Goal: Task Accomplishment & Management: Manage account settings

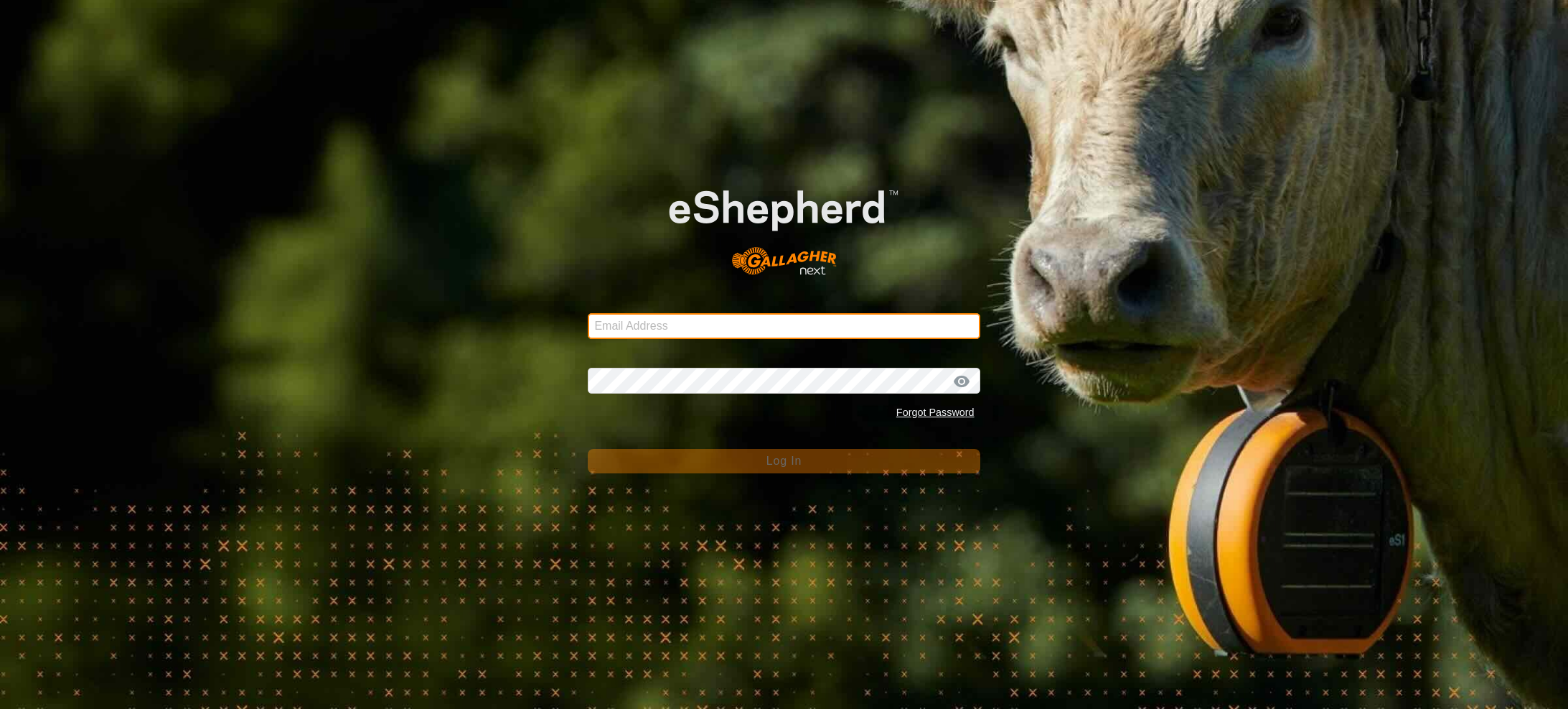
type input "[EMAIL_ADDRESS][PERSON_NAME][DOMAIN_NAME]"
drag, startPoint x: 864, startPoint y: 475, endPoint x: 864, endPoint y: 466, distance: 9.0
click at [864, 472] on div "Email Address [EMAIL_ADDRESS][PERSON_NAME][DOMAIN_NAME] Password Forgot Passwor…" at bounding box center [784, 354] width 1568 height 709
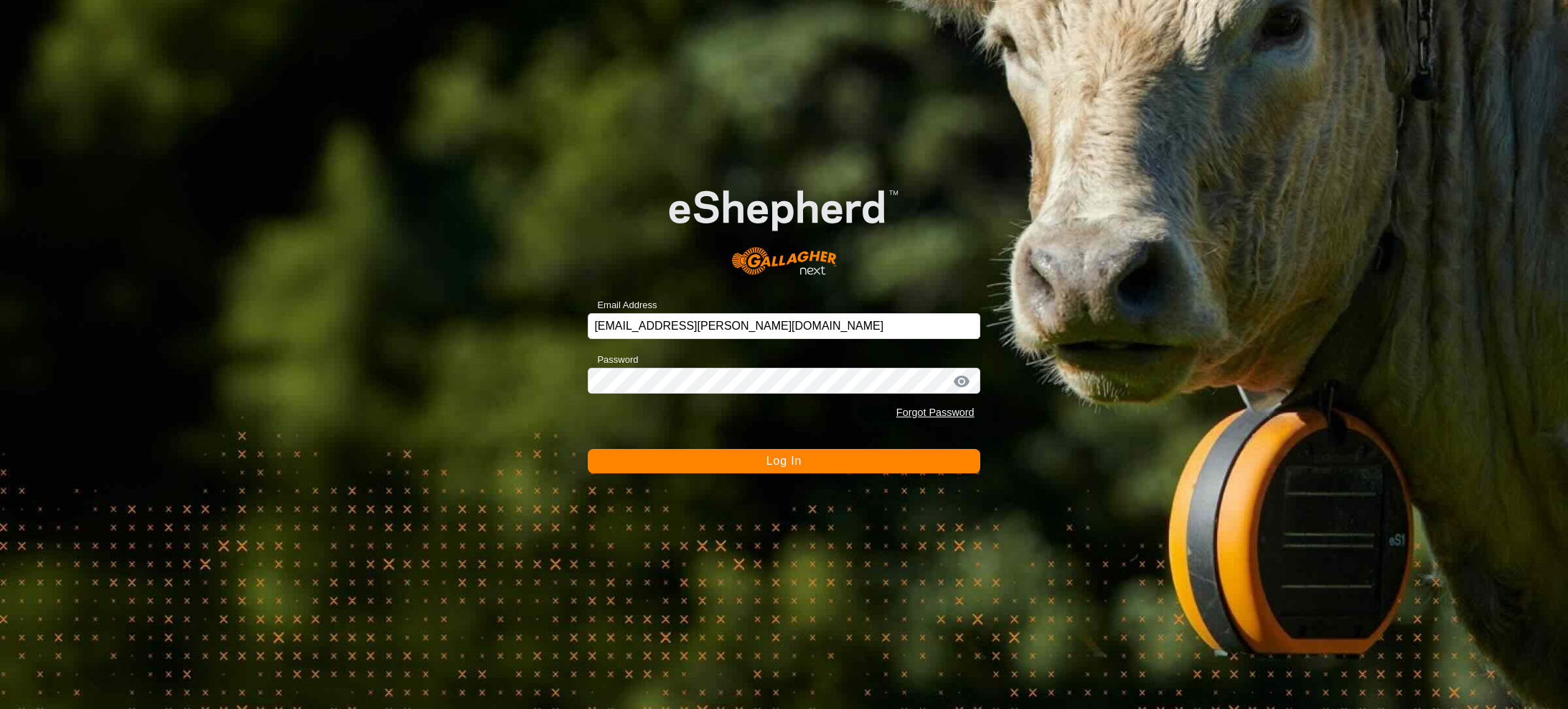
click at [865, 452] on button "Log In" at bounding box center [784, 460] width 392 height 25
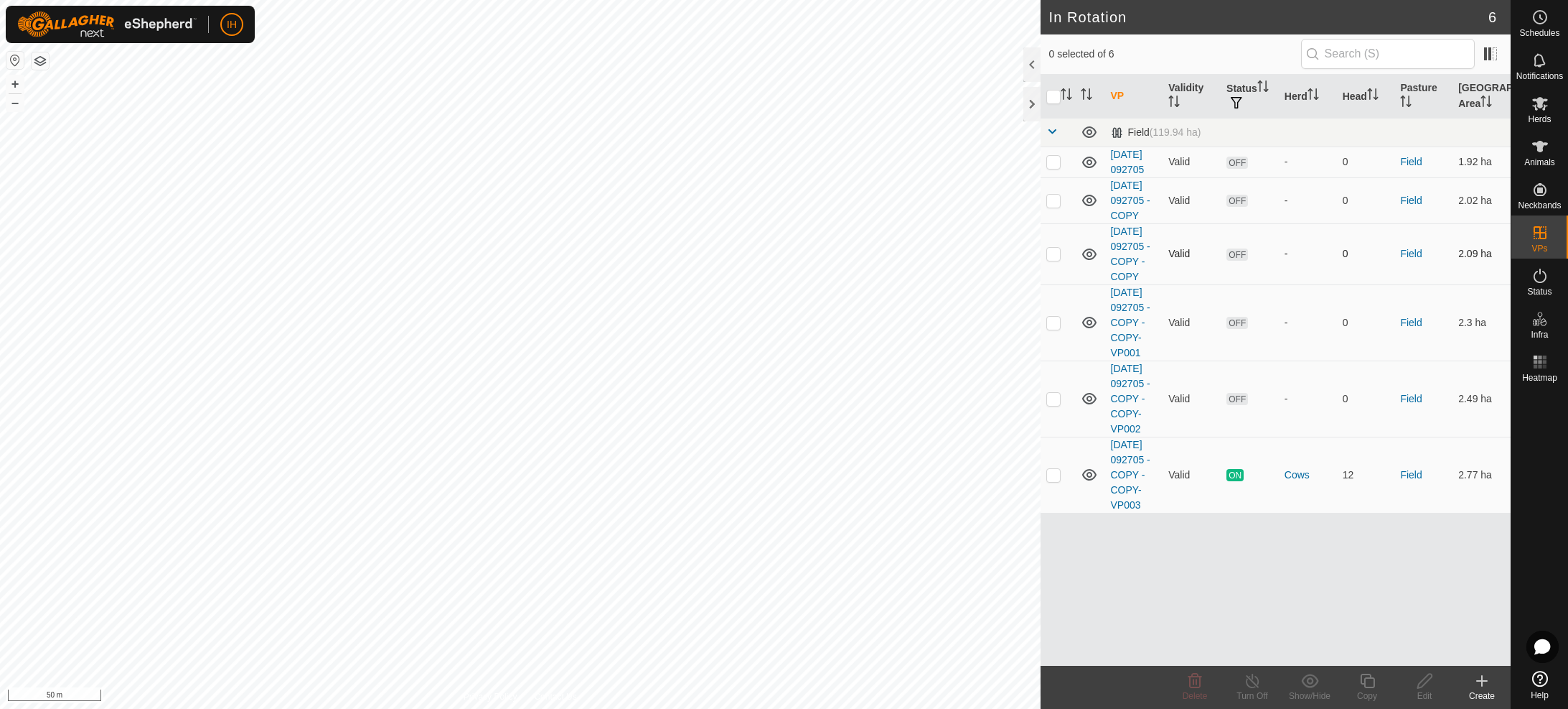
checkbox input "true"
click at [1368, 686] on icon at bounding box center [1366, 680] width 14 height 14
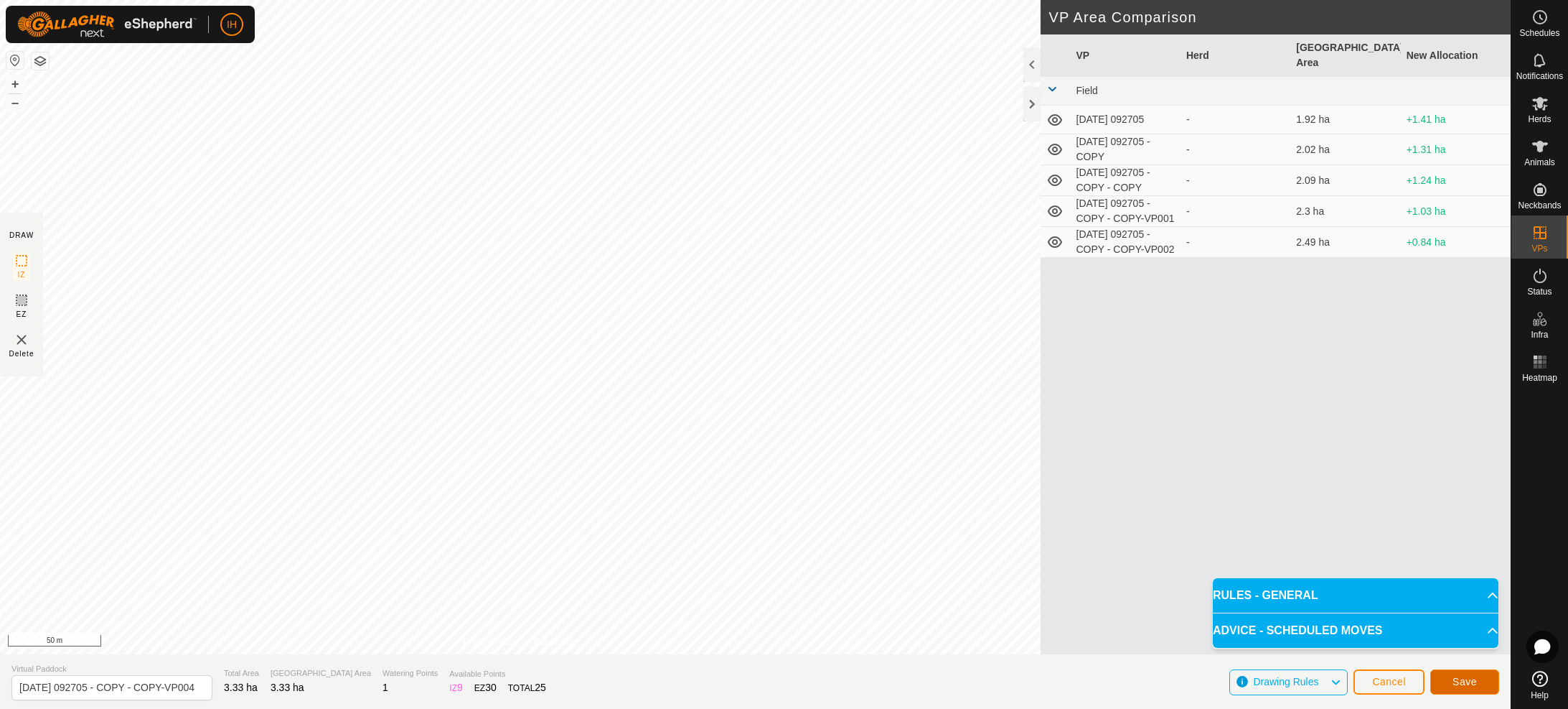
click at [1486, 683] on button "Save" at bounding box center [1464, 682] width 69 height 26
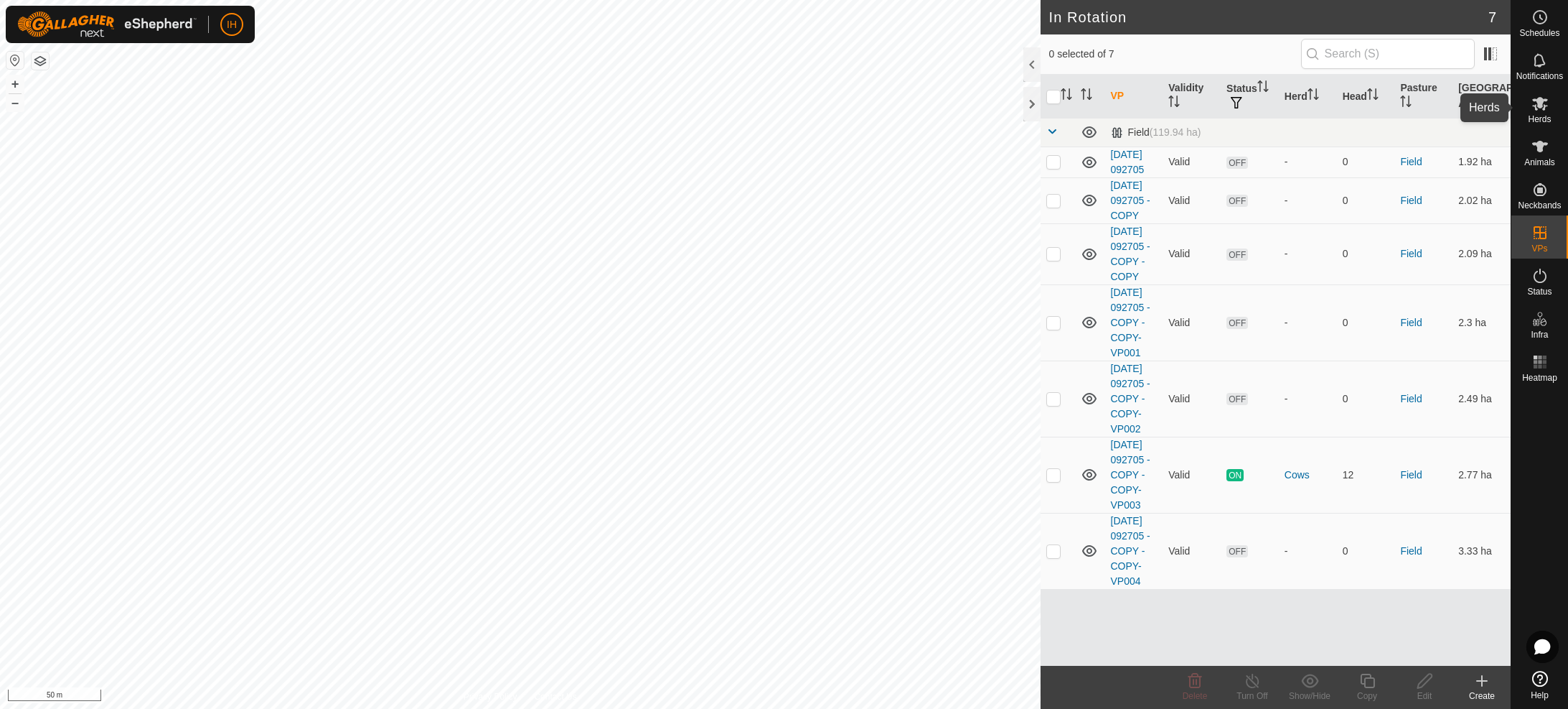
click at [1536, 112] on es-mob-svg-icon at bounding box center [1540, 103] width 26 height 23
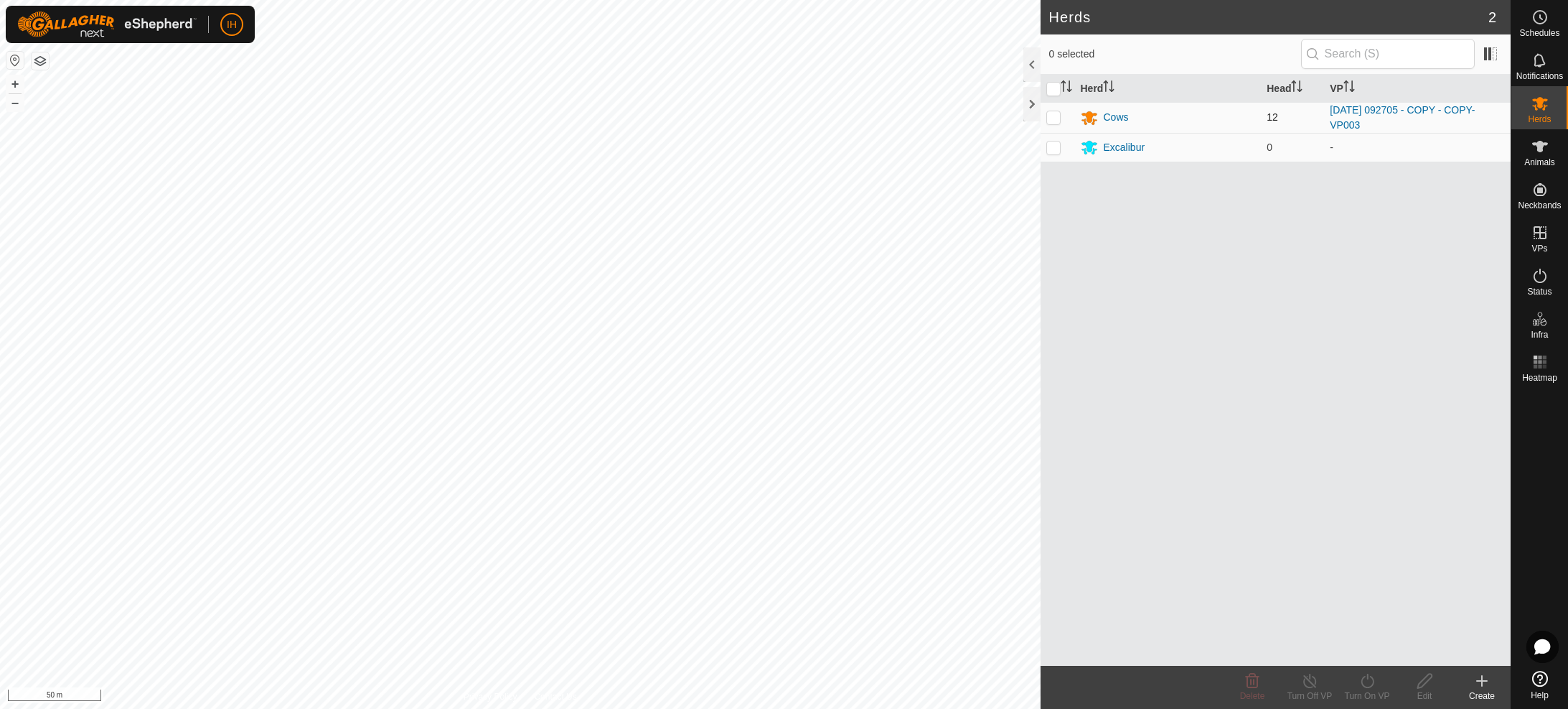
click at [1054, 117] on p-checkbox at bounding box center [1053, 117] width 14 height 11
checkbox input "true"
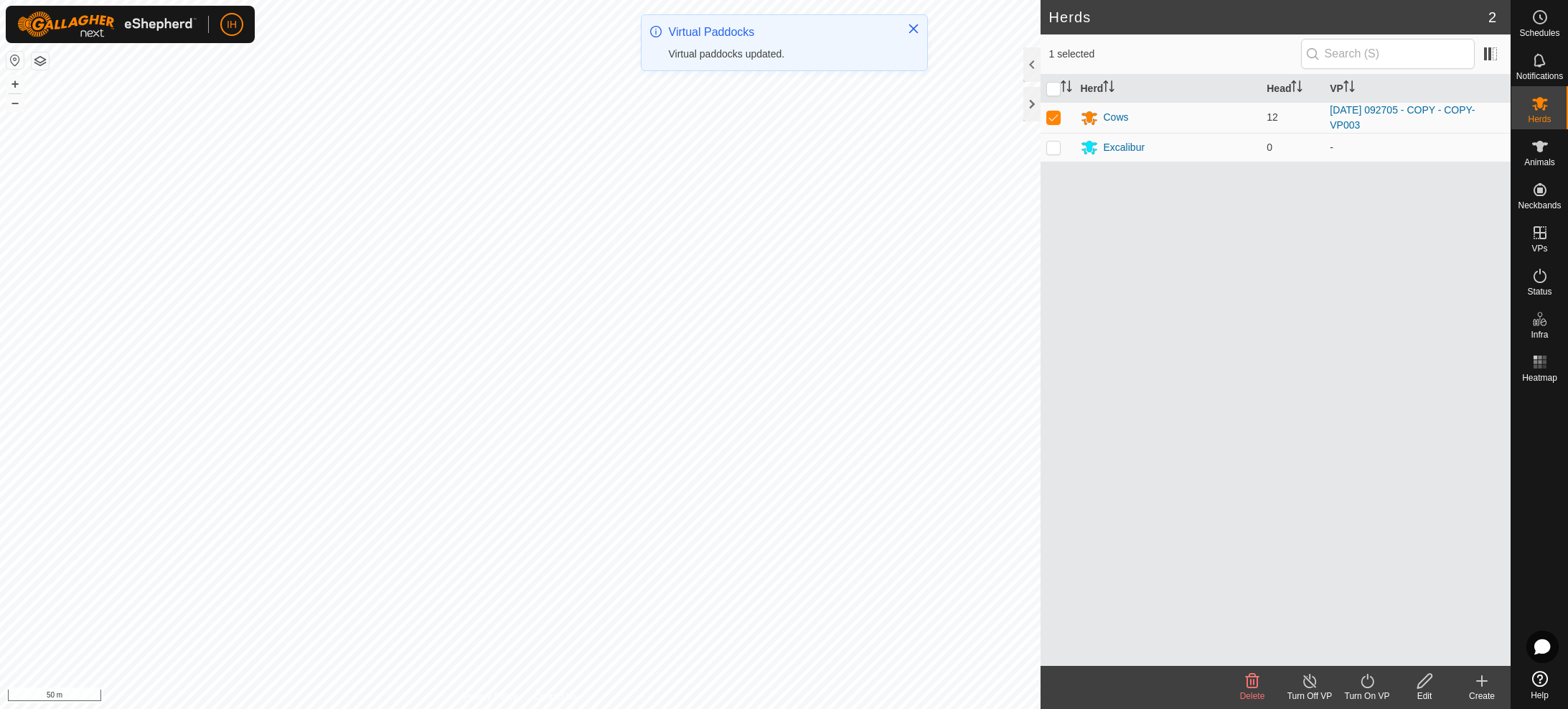
click at [1376, 685] on turn-on-svg-icon at bounding box center [1366, 681] width 57 height 17
click at [1377, 649] on link "Now" at bounding box center [1410, 649] width 142 height 29
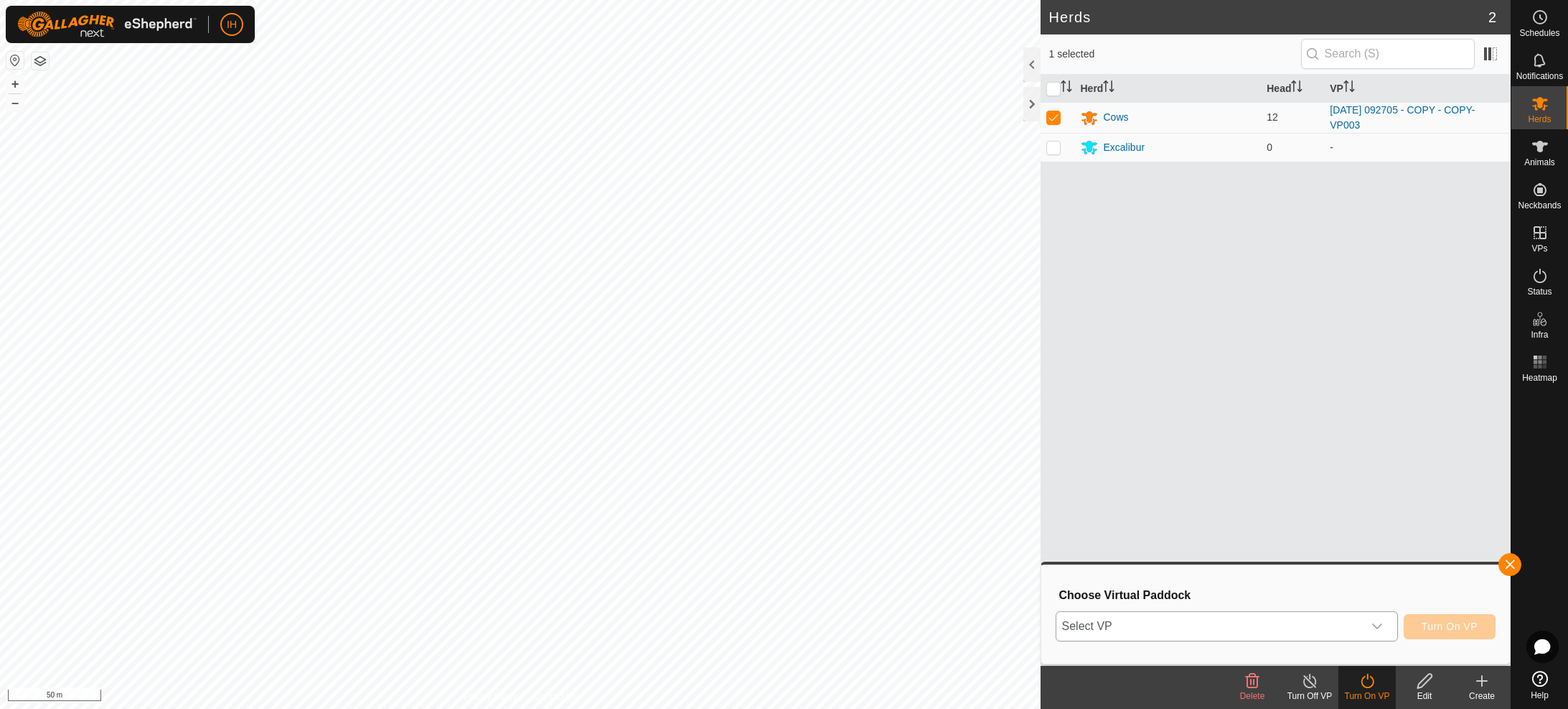
click at [1360, 624] on span "Select VP" at bounding box center [1210, 626] width 306 height 29
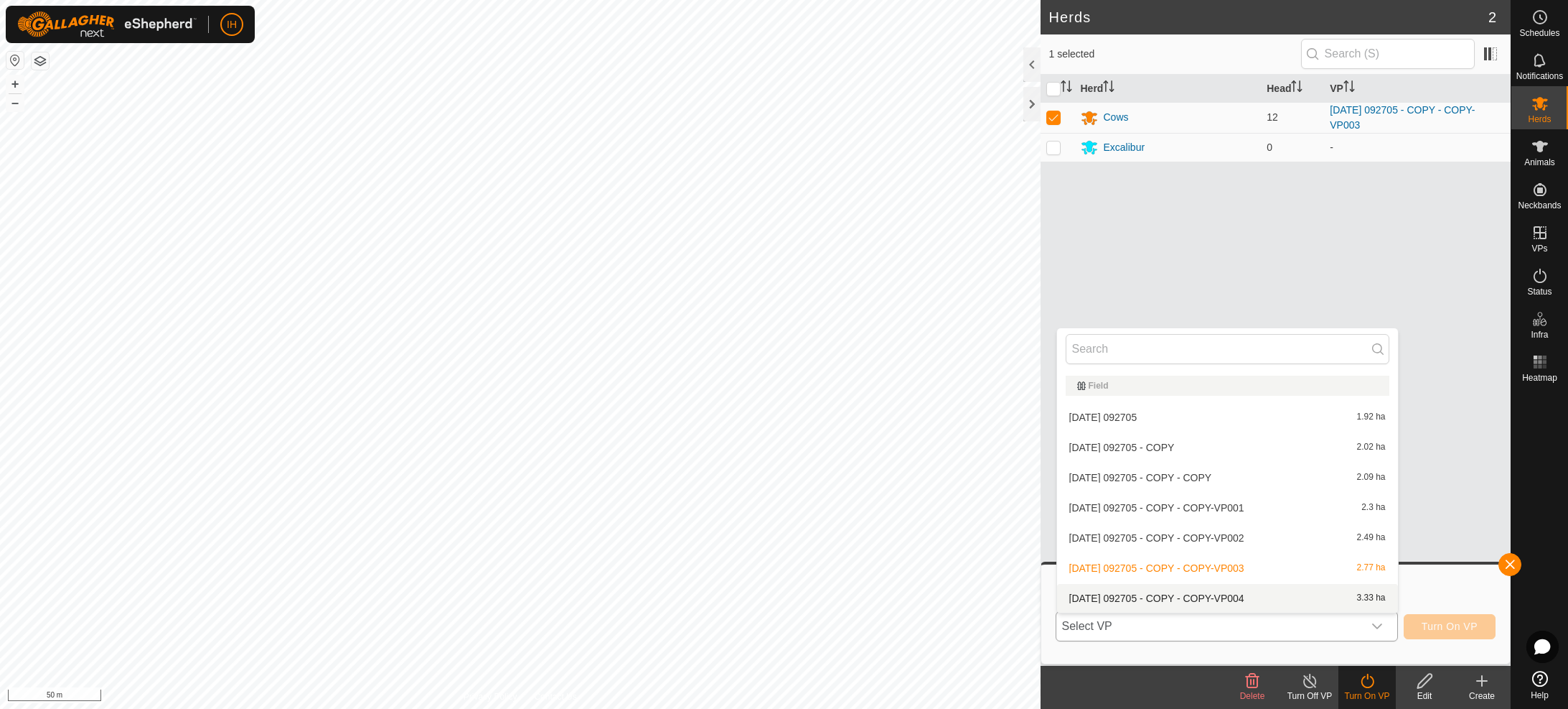
click at [1240, 604] on li "[DATE] 092705 - COPY - COPY-VP004 3.33 ha" at bounding box center [1228, 598] width 341 height 29
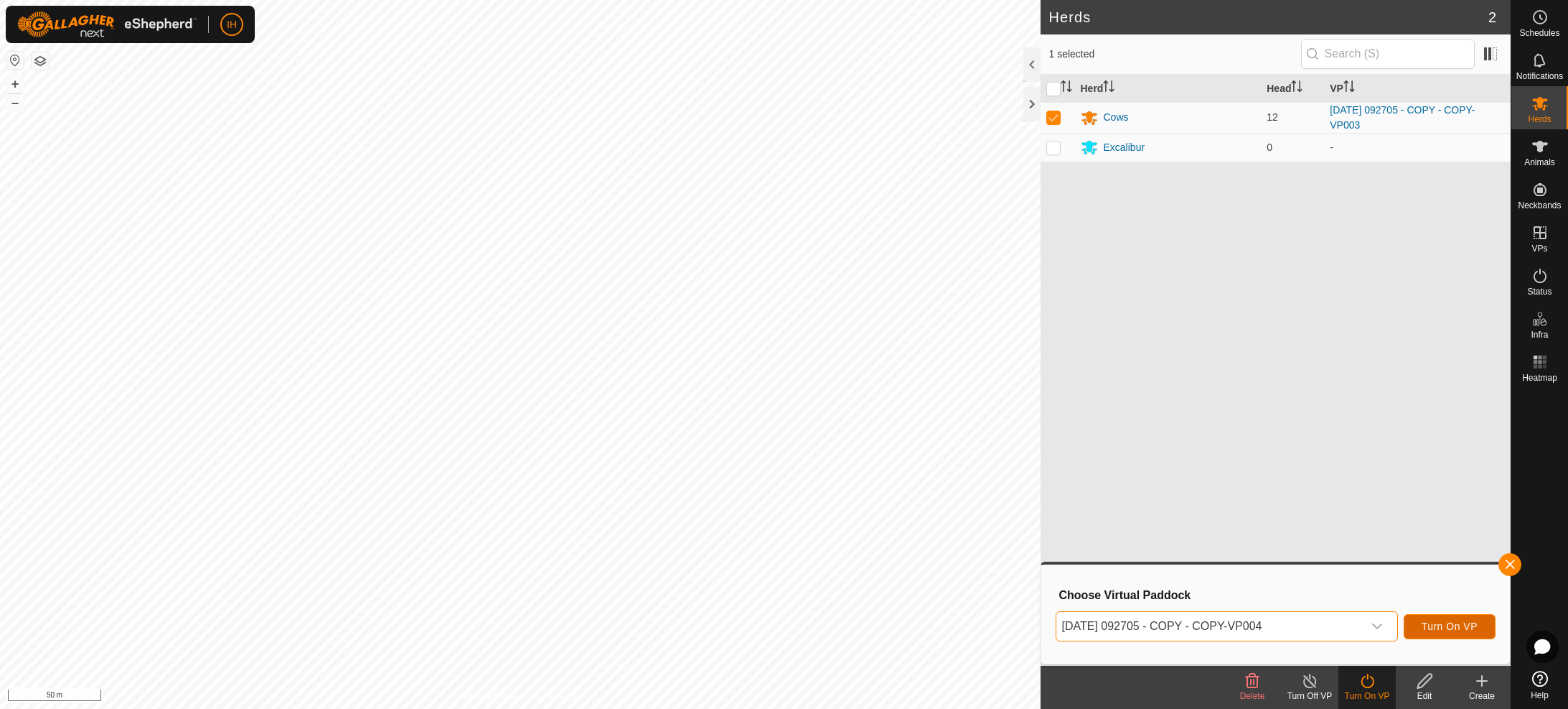
click at [1458, 627] on span "Turn On VP" at bounding box center [1450, 626] width 56 height 11
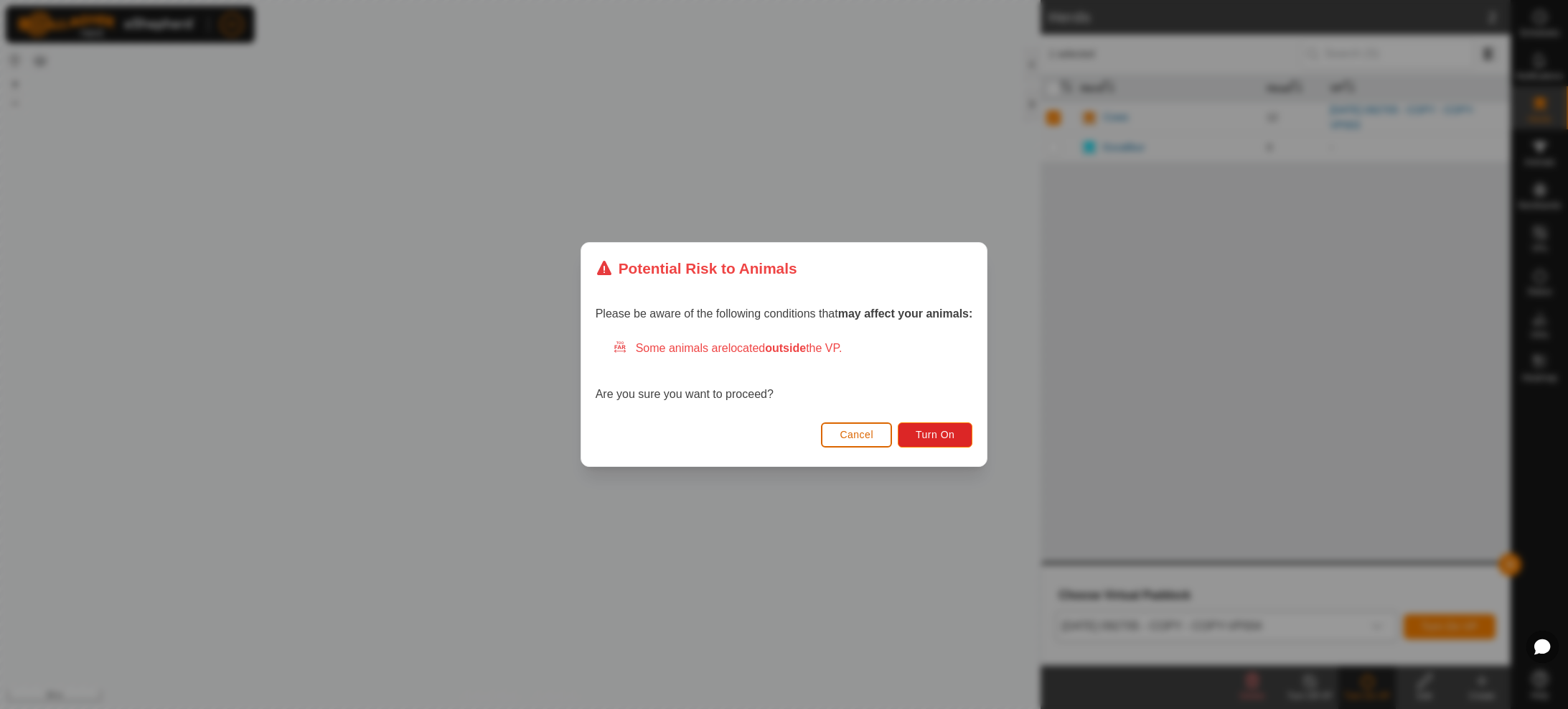
click at [858, 434] on span "Cancel" at bounding box center [857, 434] width 34 height 11
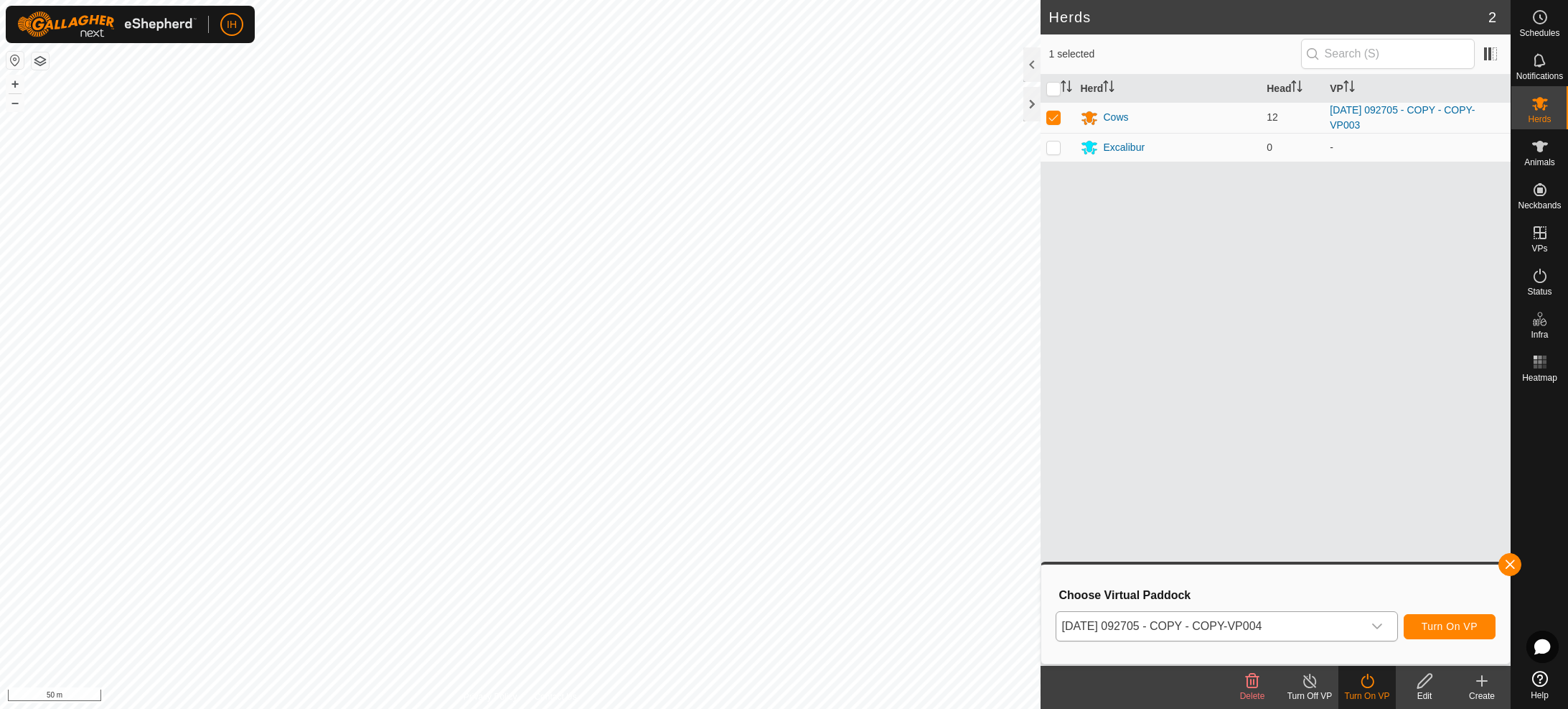
click at [1337, 631] on span "[DATE] 092705 - COPY - COPY-VP004" at bounding box center [1210, 626] width 306 height 29
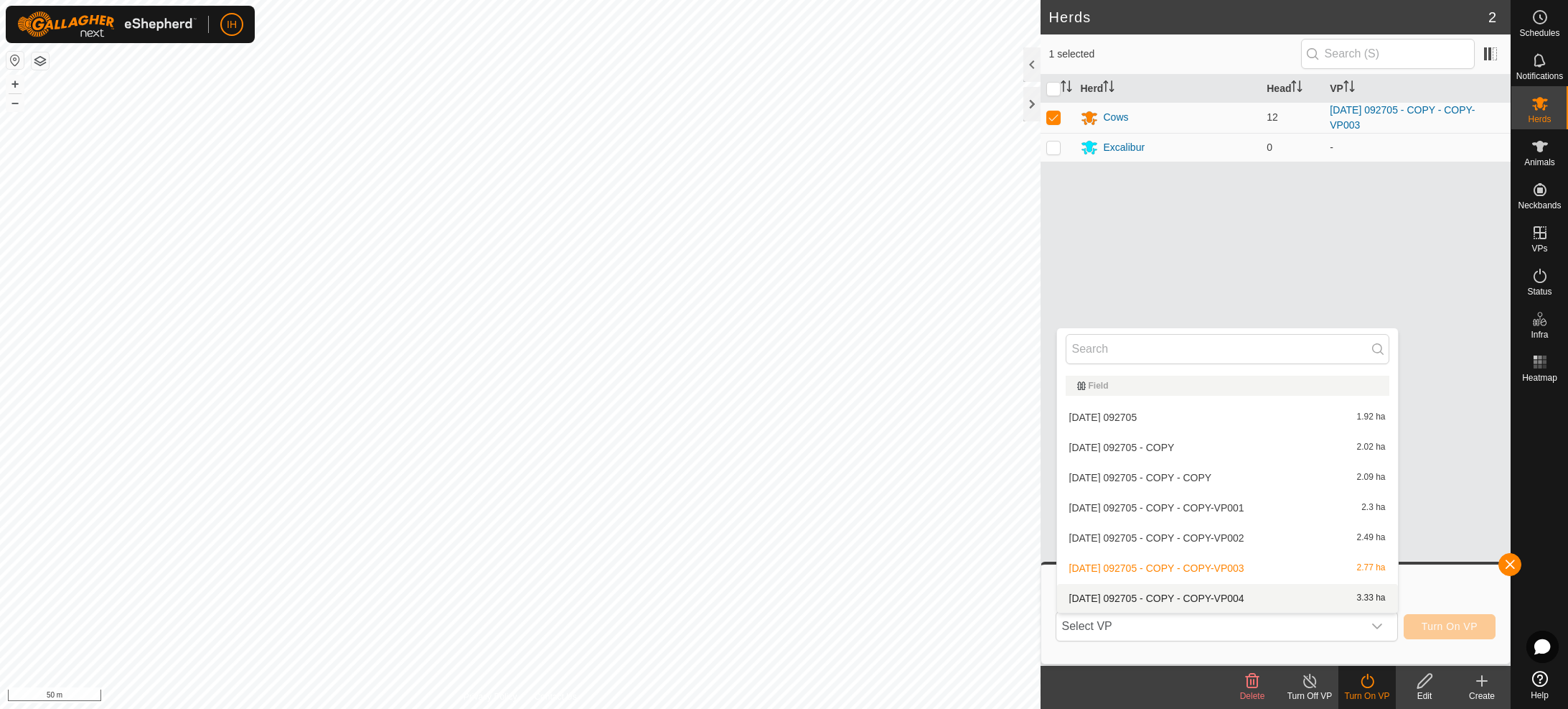
click at [1286, 592] on li "[DATE] 092705 - COPY - COPY-VP004 3.33 ha" at bounding box center [1228, 598] width 341 height 29
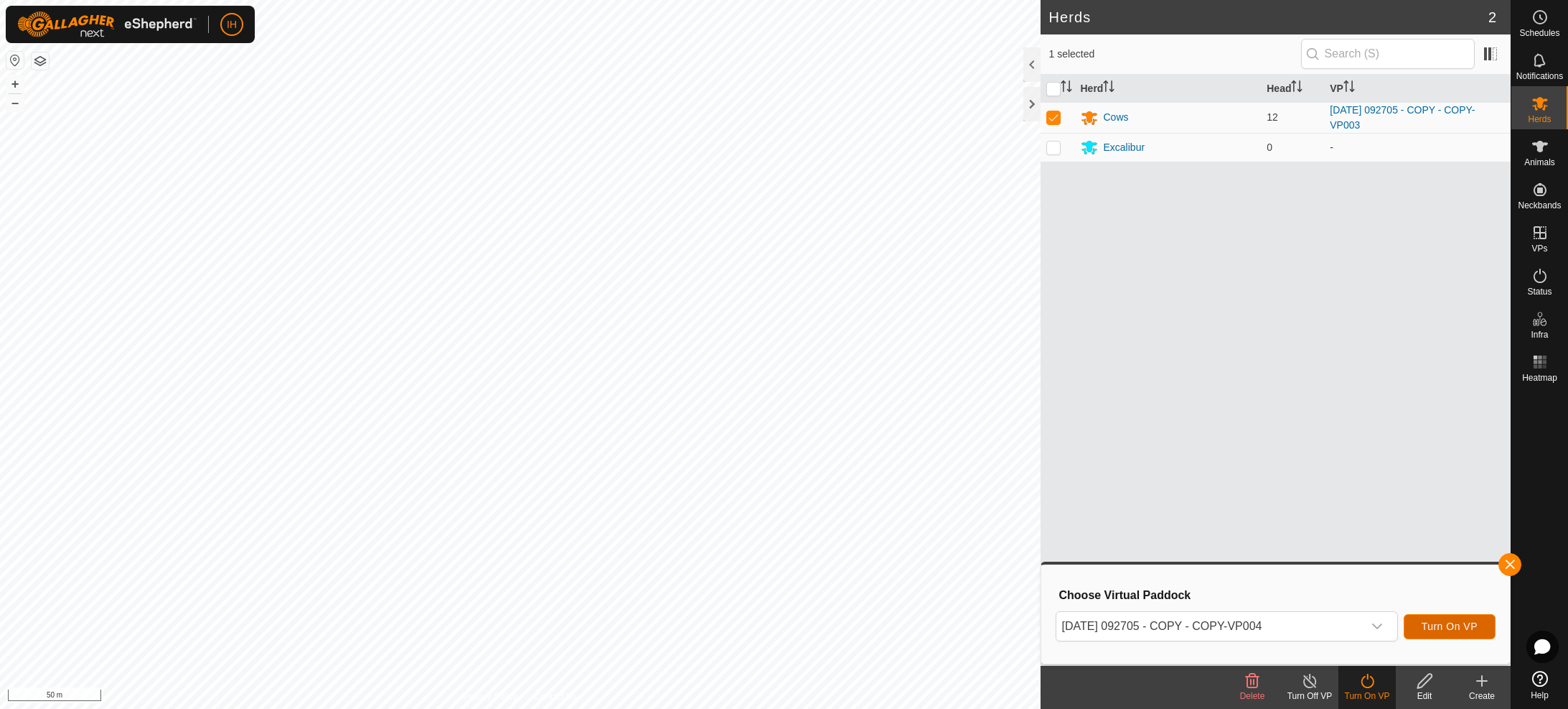
click at [1452, 621] on span "Turn On VP" at bounding box center [1450, 626] width 56 height 11
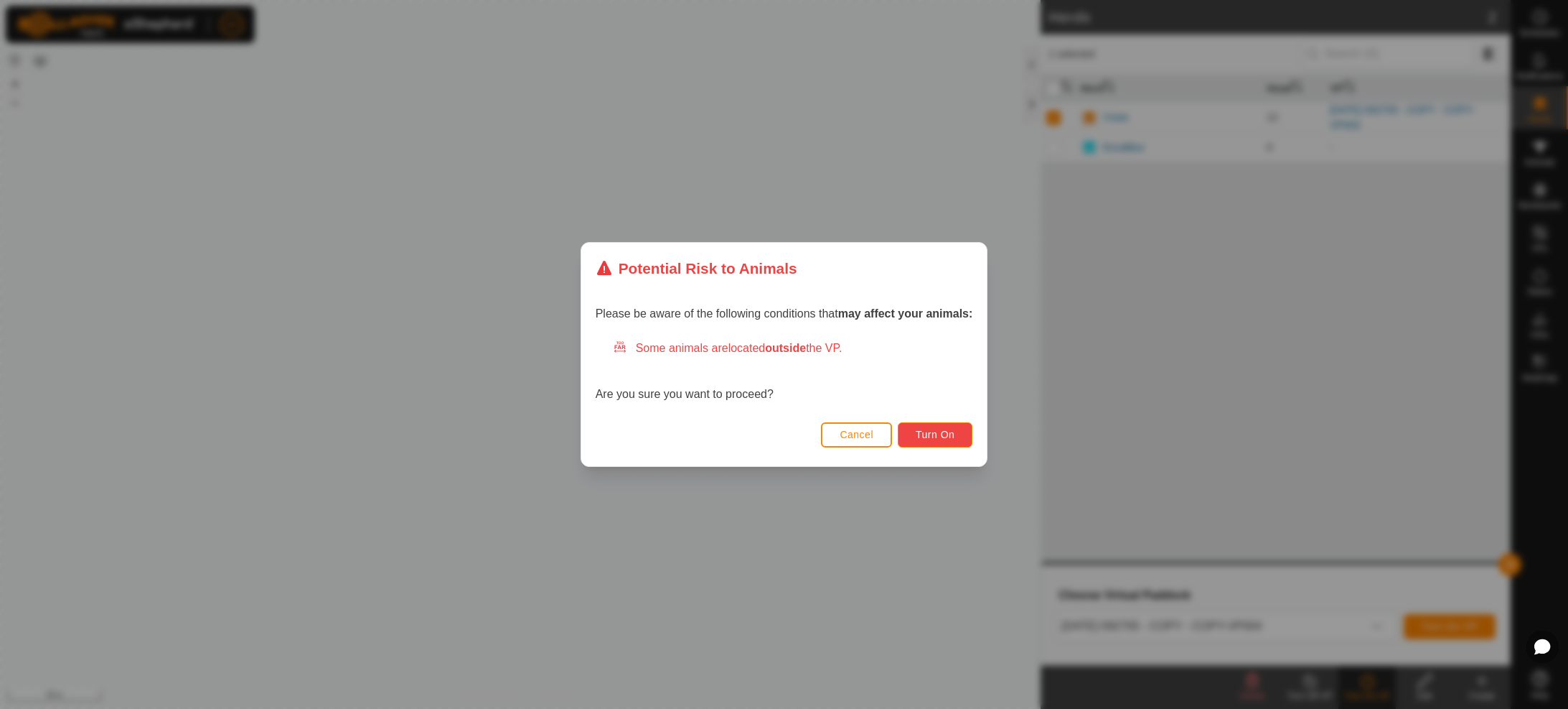
click at [939, 429] on span "Turn On" at bounding box center [935, 434] width 39 height 11
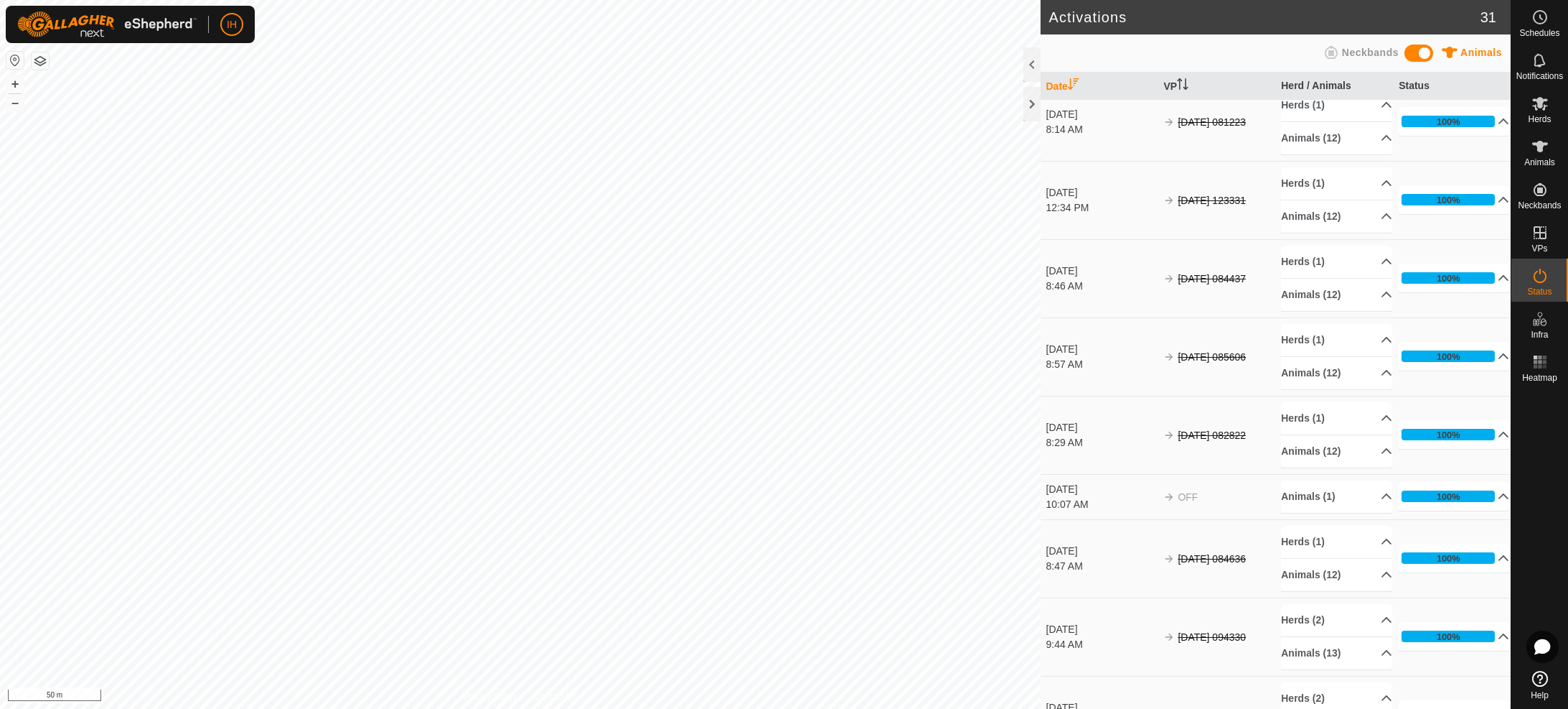
scroll to position [738, 0]
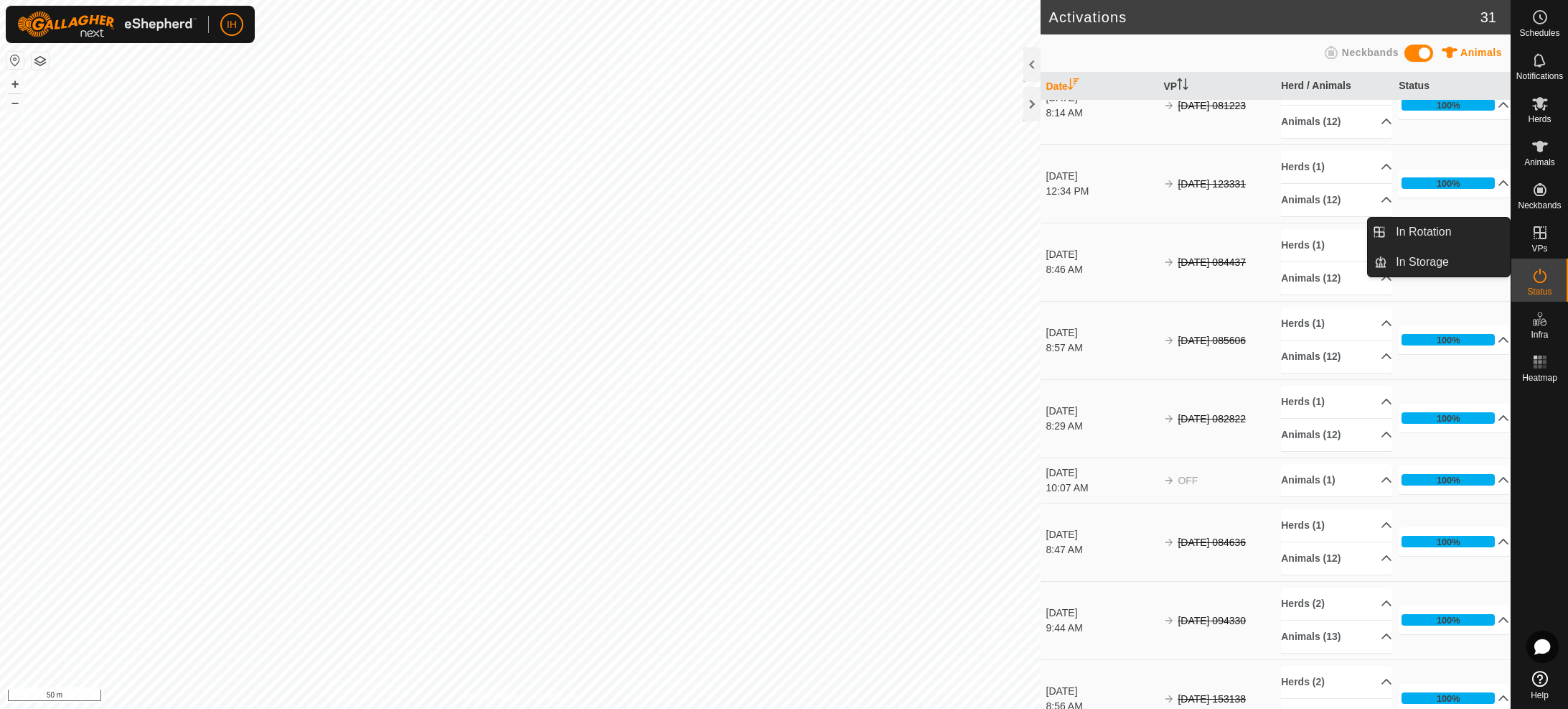
click at [1541, 244] on span "VPs" at bounding box center [1539, 249] width 16 height 9
click at [1542, 237] on icon at bounding box center [1540, 232] width 17 height 17
click at [1540, 226] on icon at bounding box center [1540, 232] width 17 height 17
click at [1421, 222] on link "In Rotation" at bounding box center [1449, 232] width 123 height 29
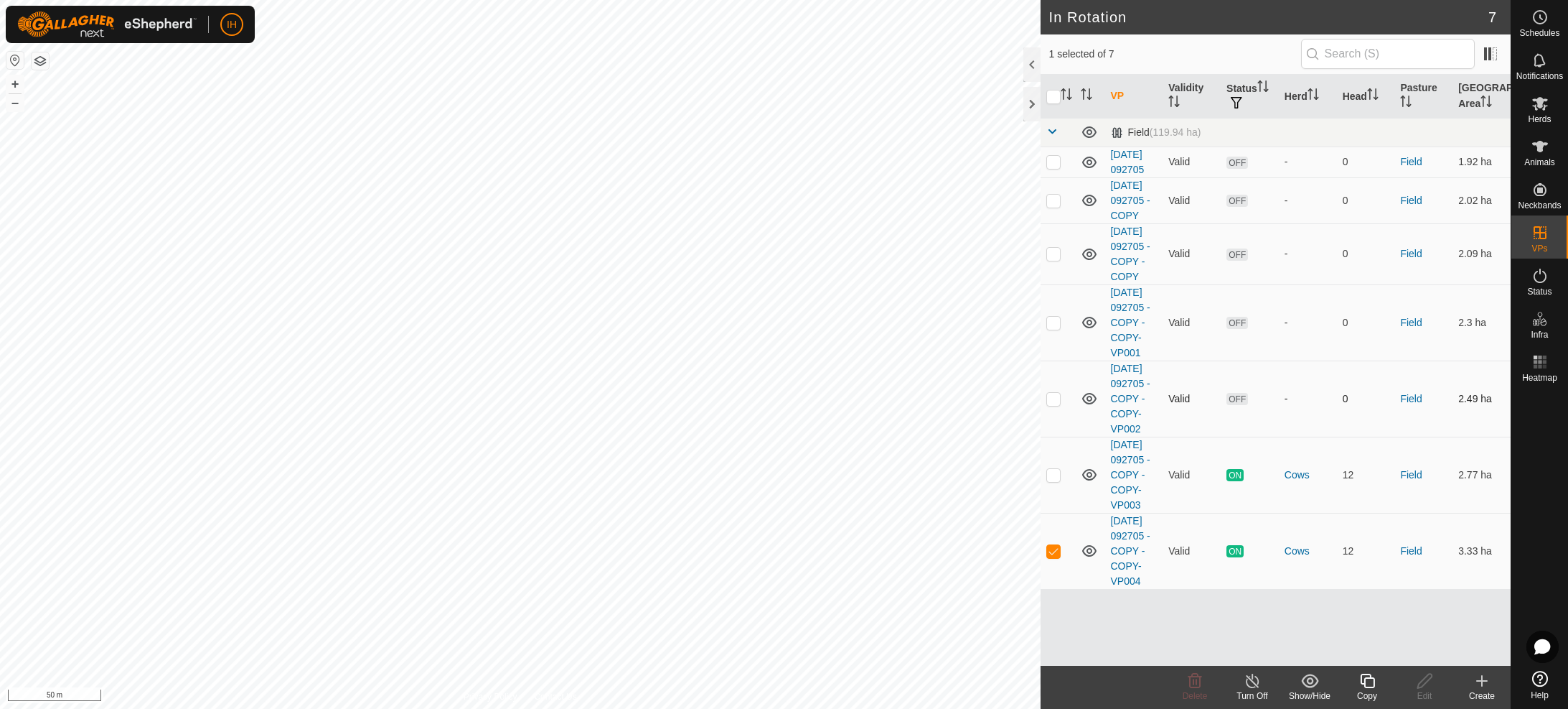
click at [1053, 404] on p-checkbox at bounding box center [1053, 397] width 14 height 11
checkbox input "true"
drag, startPoint x: 1057, startPoint y: 376, endPoint x: 1059, endPoint y: 341, distance: 35.1
click at [1057, 328] on p-checkbox at bounding box center [1053, 322] width 14 height 11
checkbox input "true"
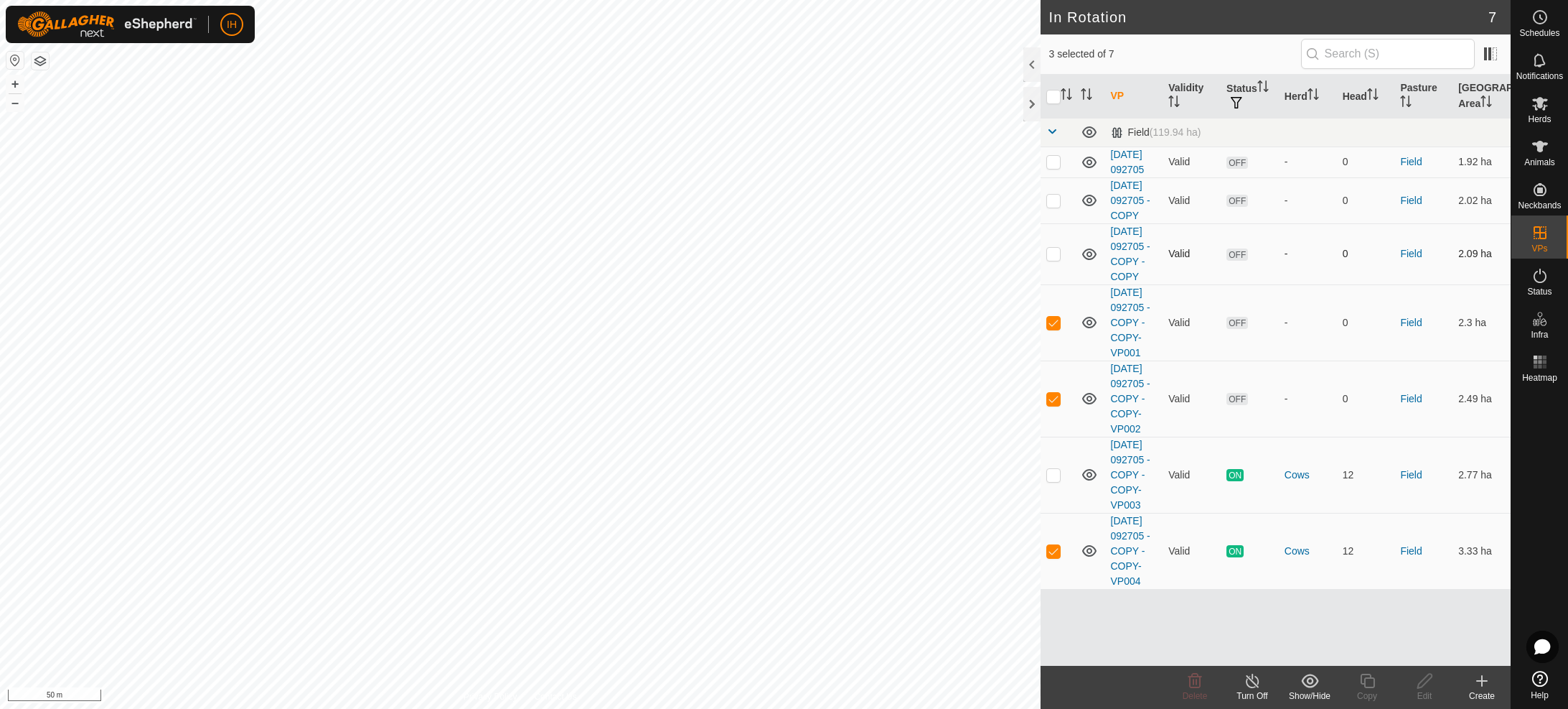
click at [1058, 260] on p-checkbox at bounding box center [1053, 253] width 14 height 11
checkbox input "true"
drag, startPoint x: 1058, startPoint y: 169, endPoint x: 1052, endPoint y: 198, distance: 29.6
click at [1058, 168] on p-checkbox at bounding box center [1053, 161] width 14 height 11
checkbox input "true"
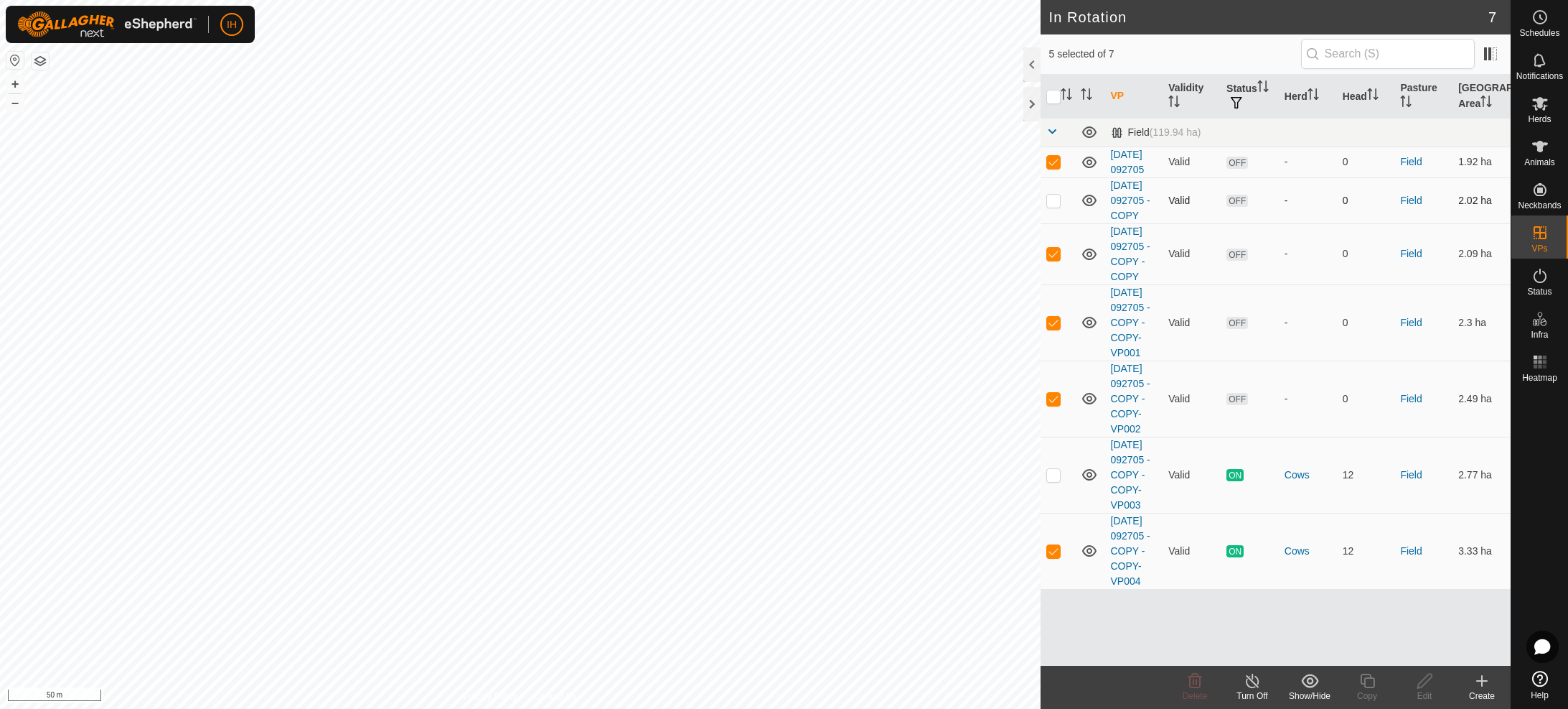
click at [1052, 206] on p-checkbox at bounding box center [1053, 200] width 14 height 11
checkbox input "true"
click at [1058, 557] on p-checkbox at bounding box center [1053, 550] width 14 height 11
checkbox input "false"
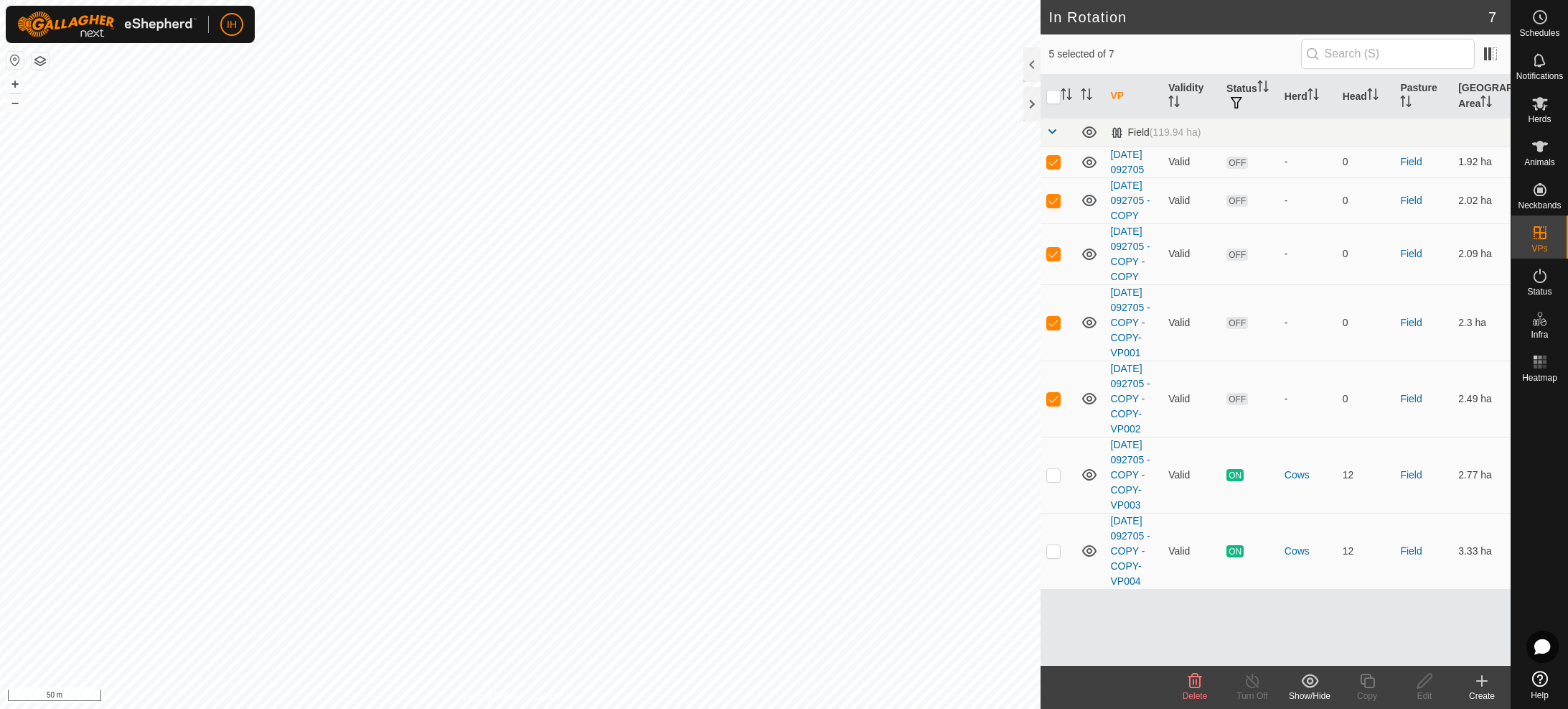
click at [1199, 684] on icon at bounding box center [1195, 681] width 17 height 17
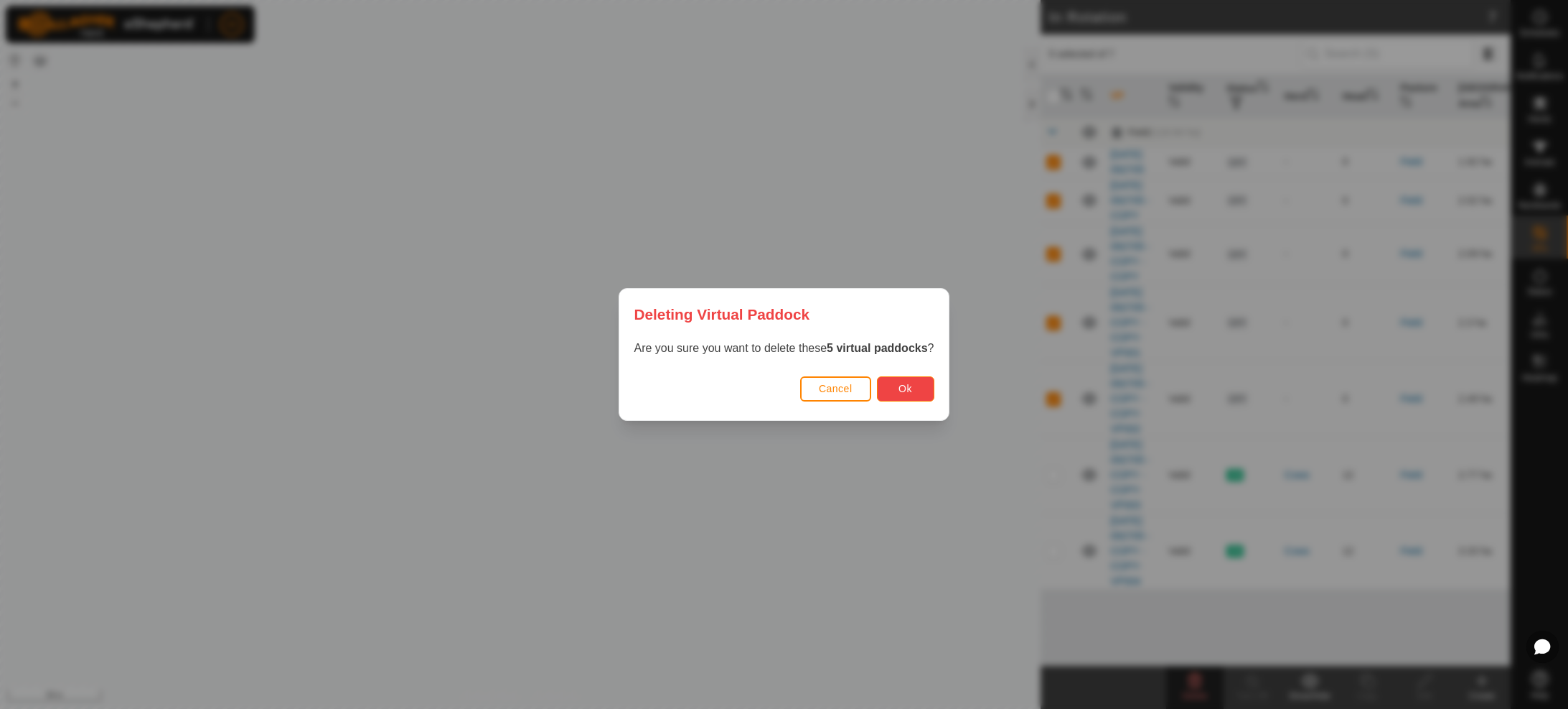
click at [907, 392] on span "Ok" at bounding box center [905, 388] width 14 height 11
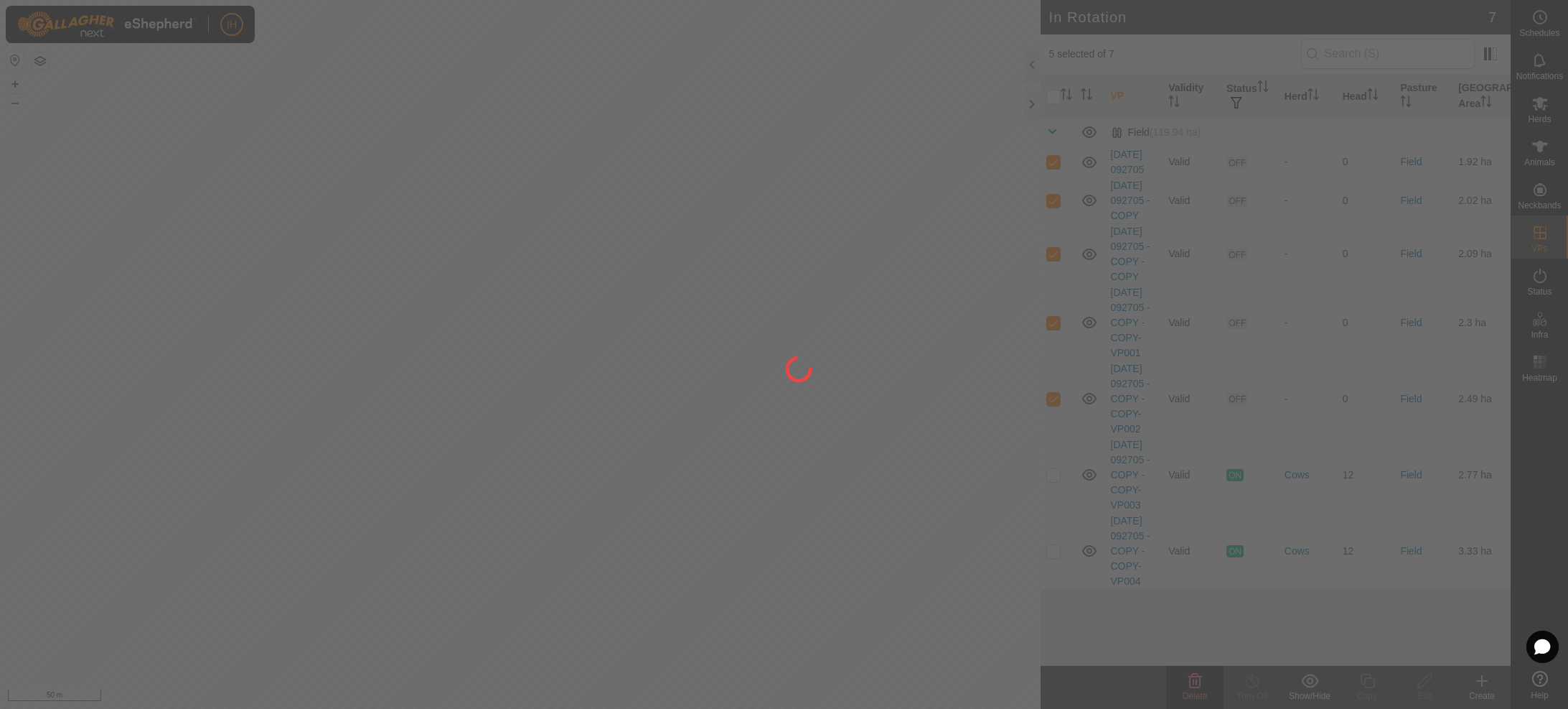
checkbox input "false"
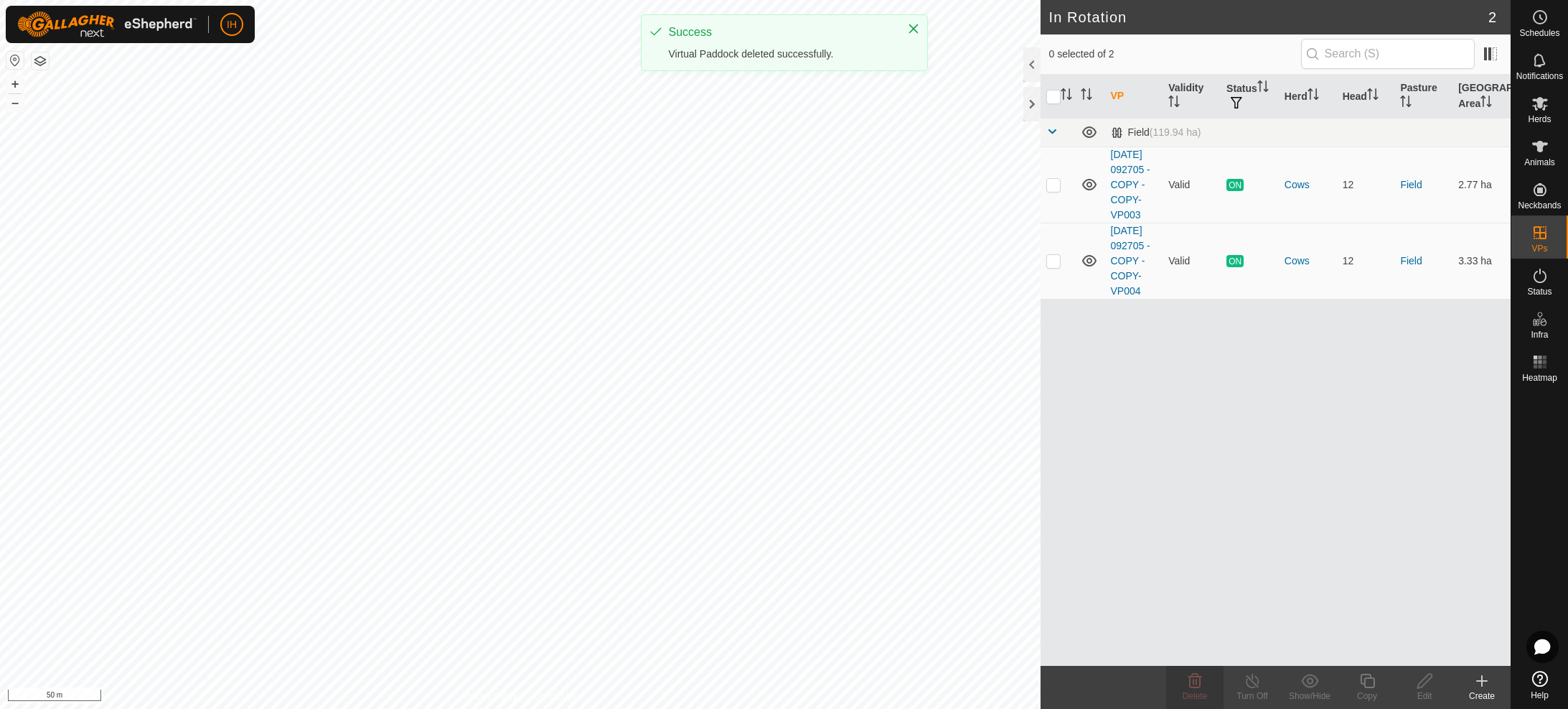
scroll to position [0, 0]
